Goal: Find specific page/section: Find specific page/section

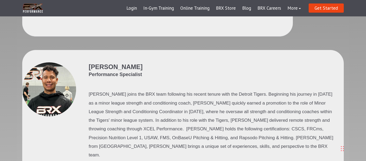
scroll to position [1194, 0]
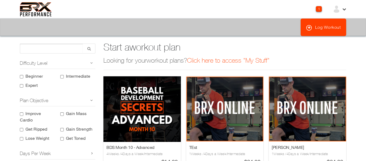
click at [319, 9] on div "1" at bounding box center [319, 9] width 6 height 6
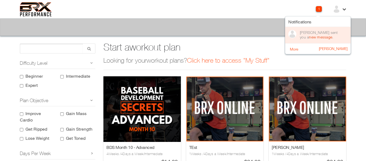
click at [313, 38] on link "new message" at bounding box center [320, 37] width 23 height 5
